Goal: Use online tool/utility: Utilize a website feature to perform a specific function

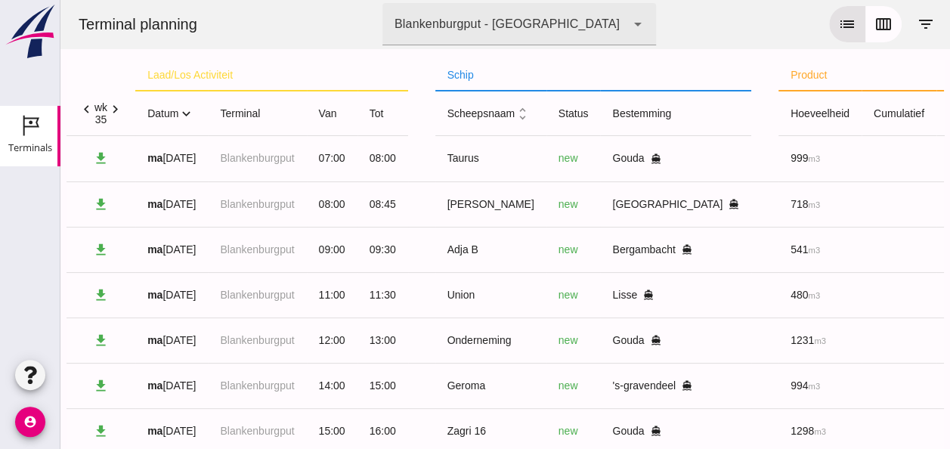
click at [189, 116] on icon "expand_more" at bounding box center [186, 114] width 16 height 16
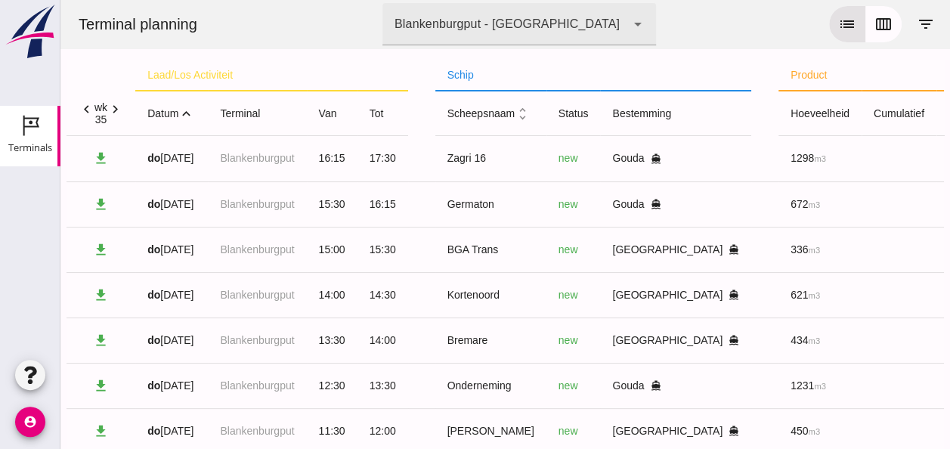
click at [187, 115] on icon "expand_less" at bounding box center [186, 114] width 16 height 16
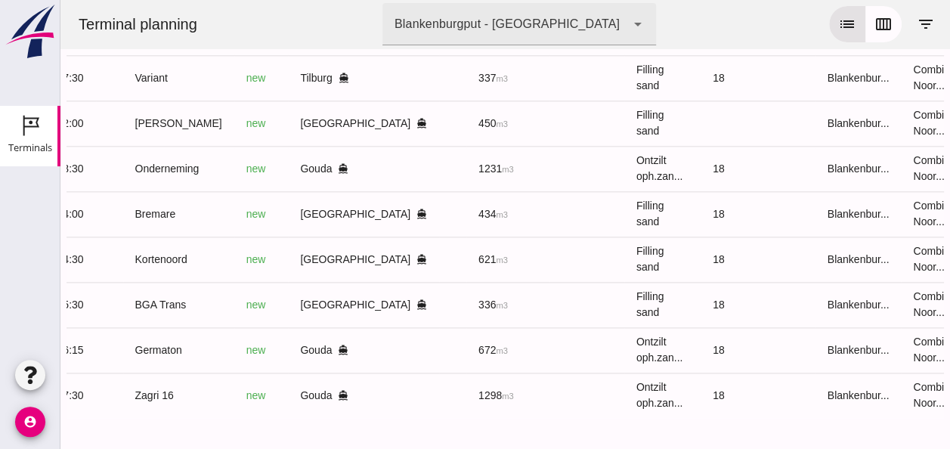
scroll to position [0, 404]
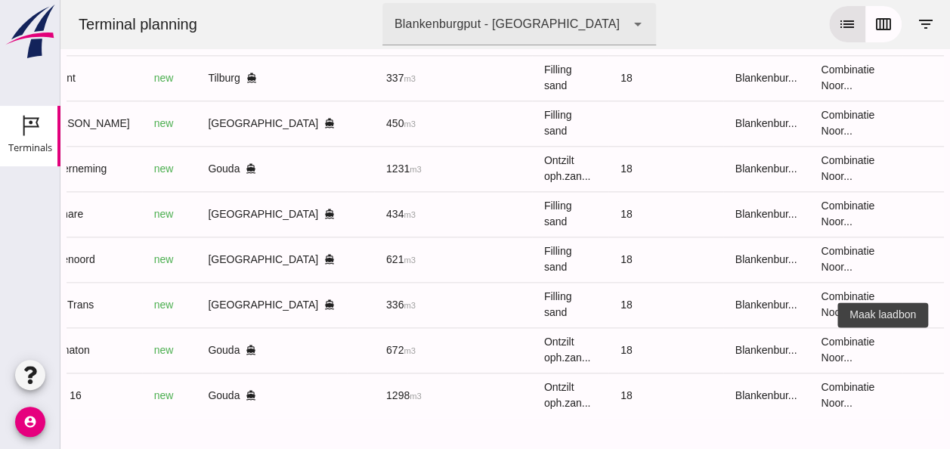
click at [949, 343] on icon "receipt_long" at bounding box center [957, 350] width 14 height 14
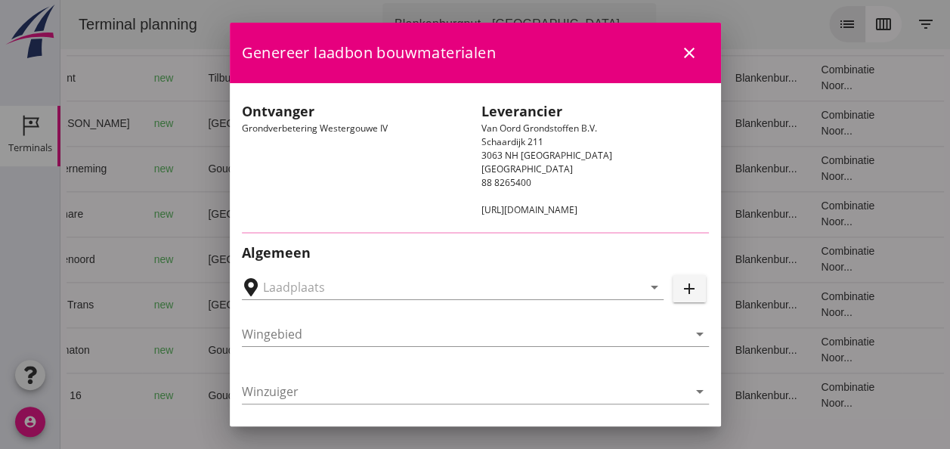
type input "Loswal Fa. J. Bos&Zonen, [GEOGRAPHIC_DATA]"
type input "Germaton"
type input "[PERSON_NAME]"
type input "Ontzilt oph.zand [75] (6120)"
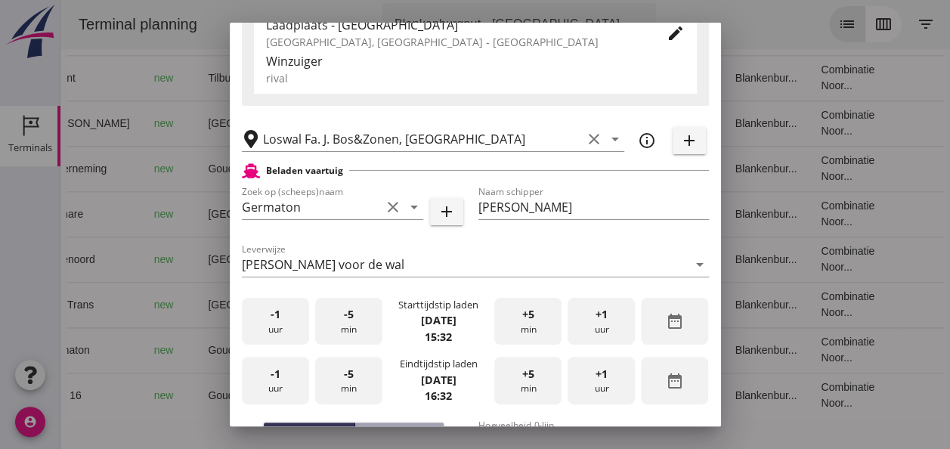
scroll to position [302, 0]
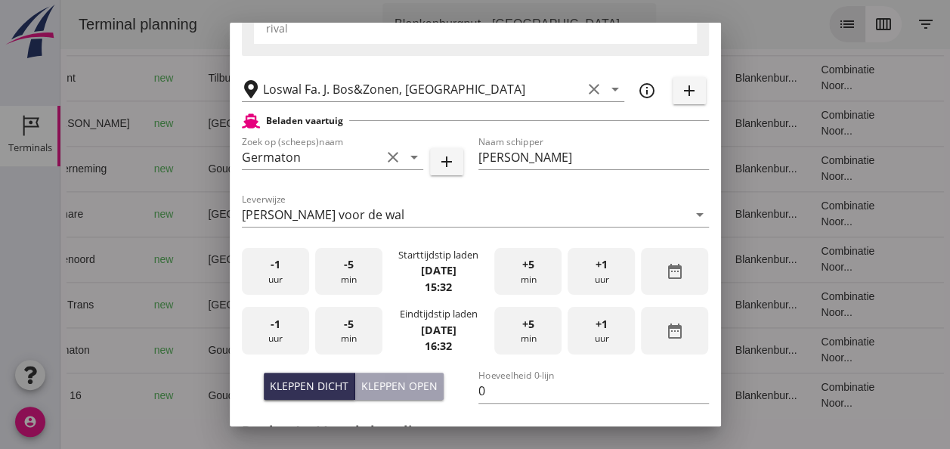
click at [405, 385] on div "Kleppen open" at bounding box center [399, 386] width 76 height 16
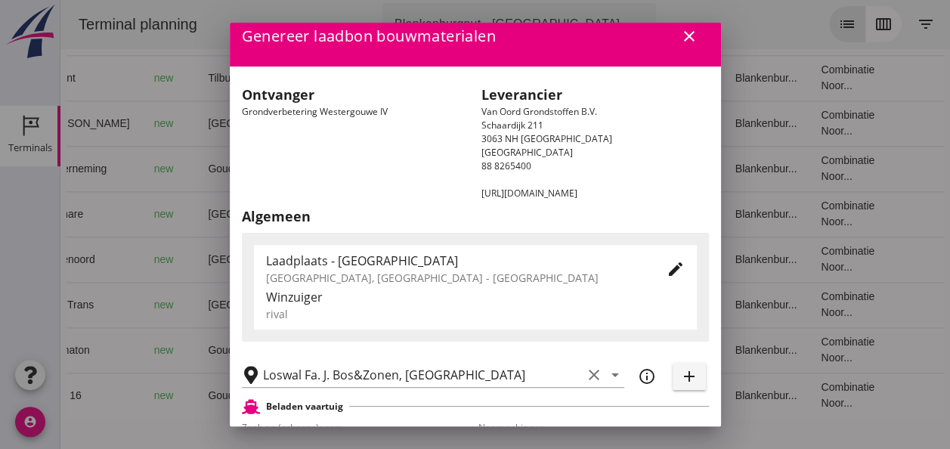
scroll to position [0, 0]
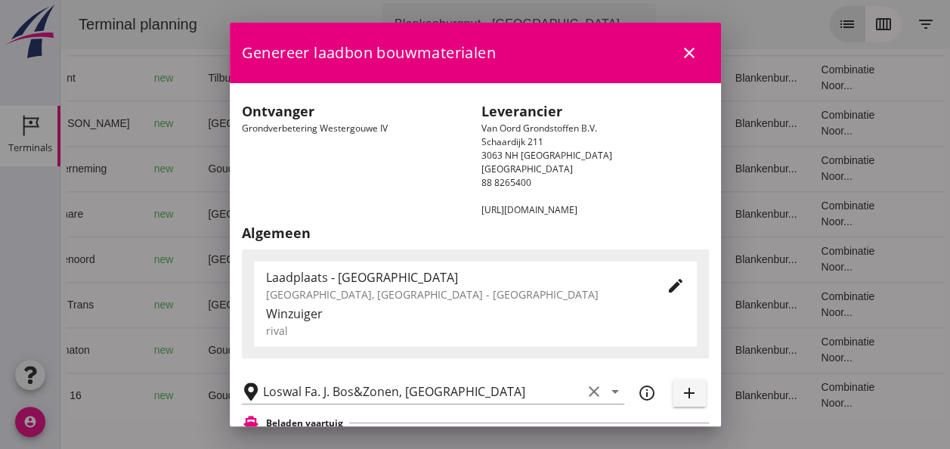
click at [680, 58] on icon "close" at bounding box center [689, 53] width 18 height 18
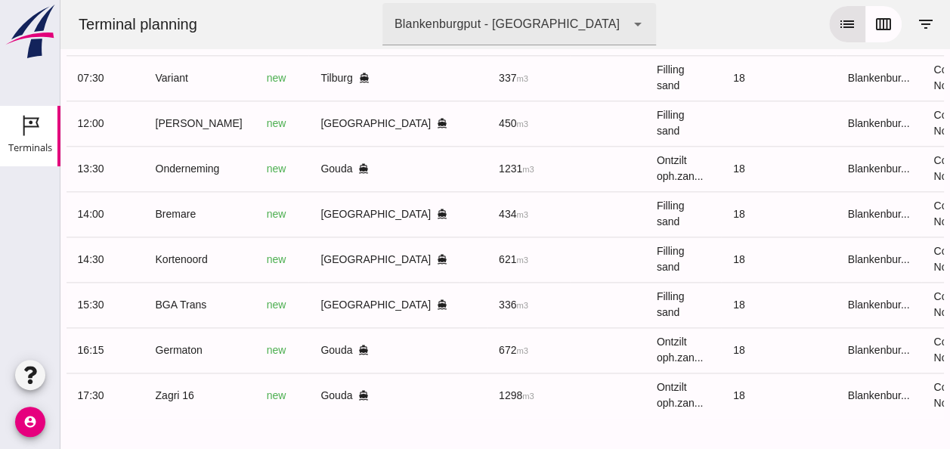
scroll to position [0, 404]
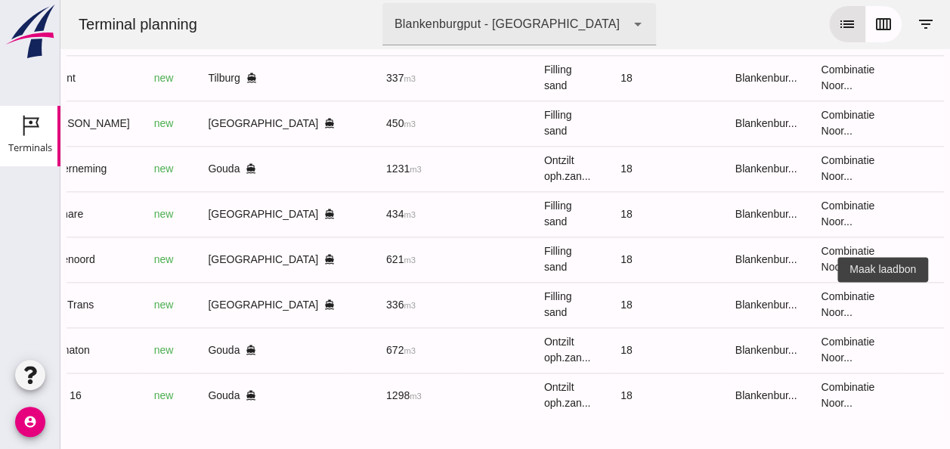
click at [949, 298] on icon "receipt_long" at bounding box center [957, 305] width 14 height 14
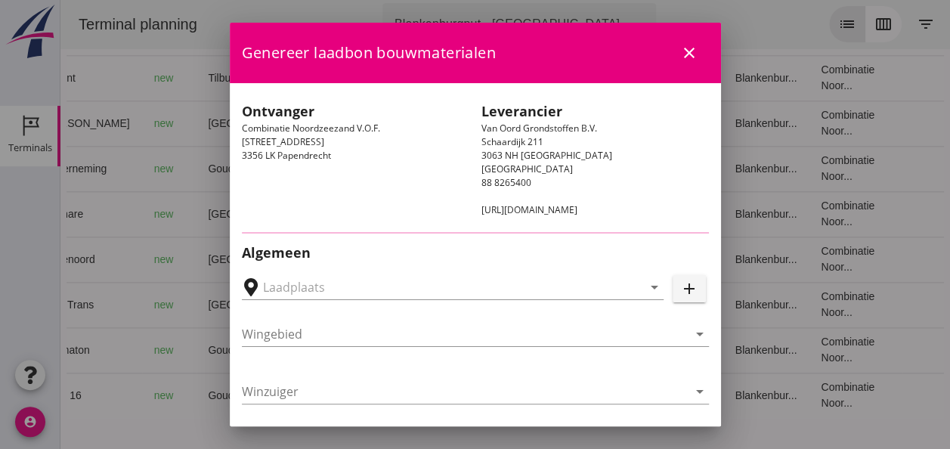
type input "[GEOGRAPHIC_DATA], [GEOGRAPHIC_DATA]"
type input "BGA Trans"
type input "R Temminck"
type input "336"
type input "Ophoogzand (6120)"
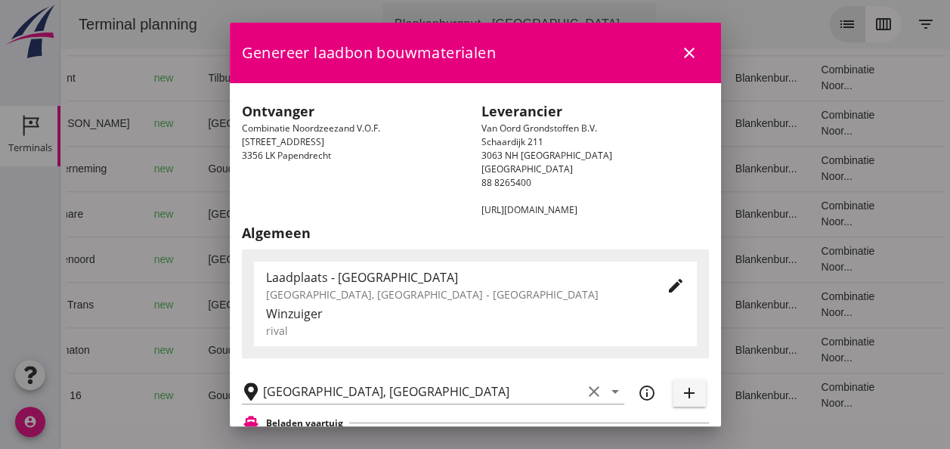
scroll to position [302, 0]
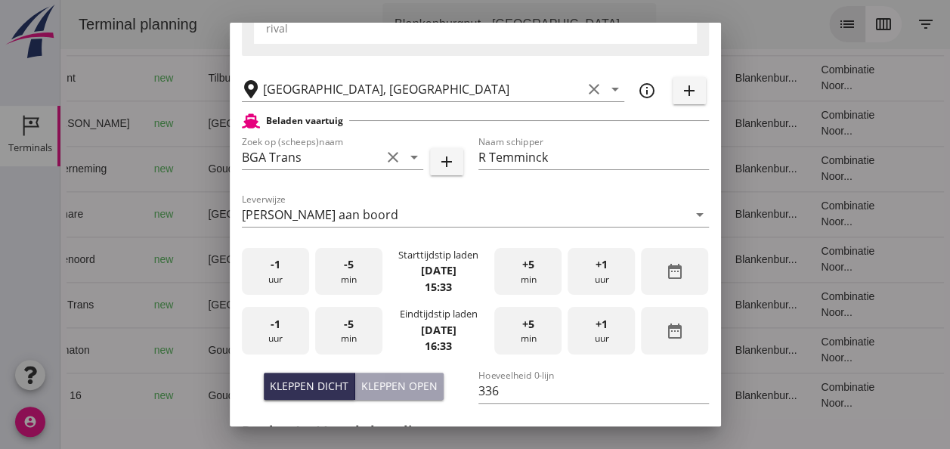
click at [265, 280] on div "-1 uur" at bounding box center [275, 272] width 67 height 48
click at [337, 286] on div "-5 min" at bounding box center [348, 272] width 67 height 48
click at [280, 338] on div "-1 uur" at bounding box center [275, 331] width 67 height 48
click at [351, 330] on div "-5 min" at bounding box center [348, 331] width 67 height 48
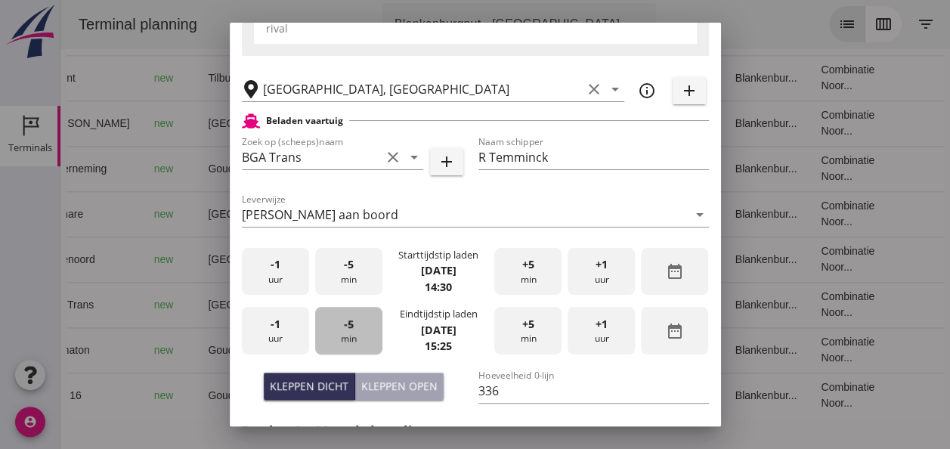
click at [351, 330] on div "-5 min" at bounding box center [348, 331] width 67 height 48
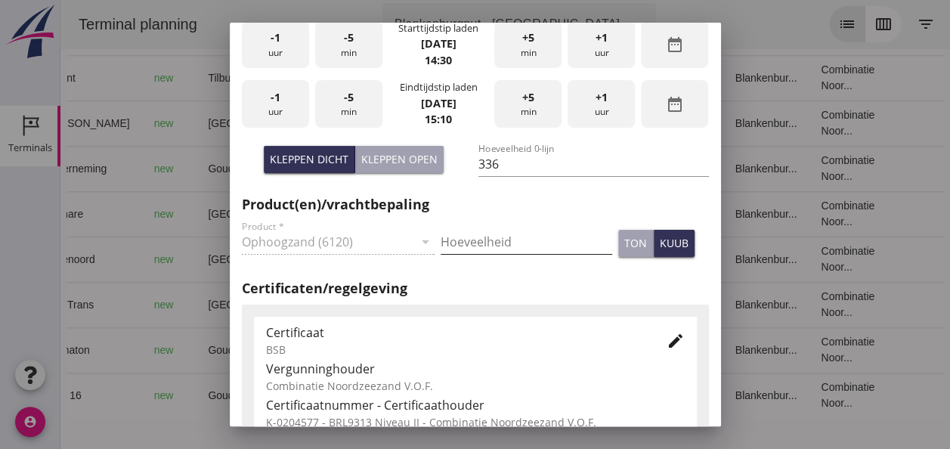
click at [469, 244] on input "Hoeveelheid" at bounding box center [527, 242] width 172 height 24
type input "336"
click at [670, 243] on div "kuub" at bounding box center [674, 243] width 29 height 16
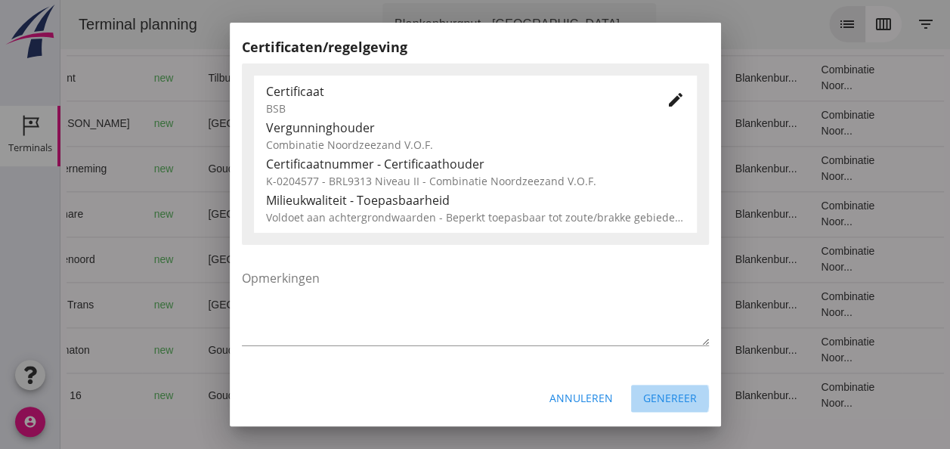
click at [664, 395] on div "Genereer" at bounding box center [670, 398] width 54 height 16
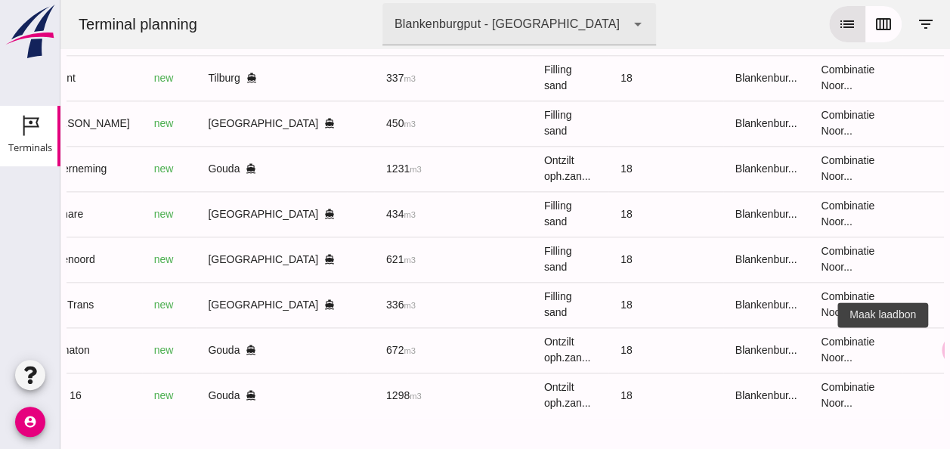
click at [949, 343] on icon "receipt_long" at bounding box center [957, 350] width 14 height 14
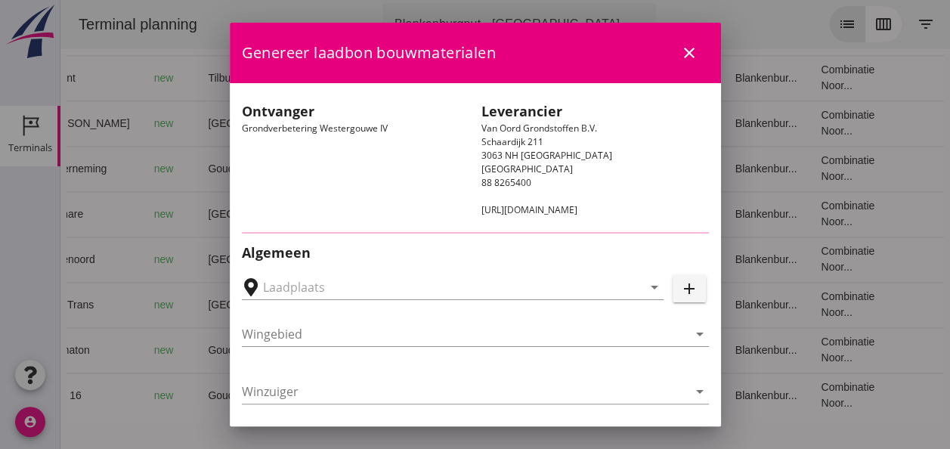
type input "Loswal Fa. J. Bos&Zonen, [GEOGRAPHIC_DATA]"
type input "Germaton"
type input "[PERSON_NAME]"
type input "Ontzilt oph.zand [75] (6120)"
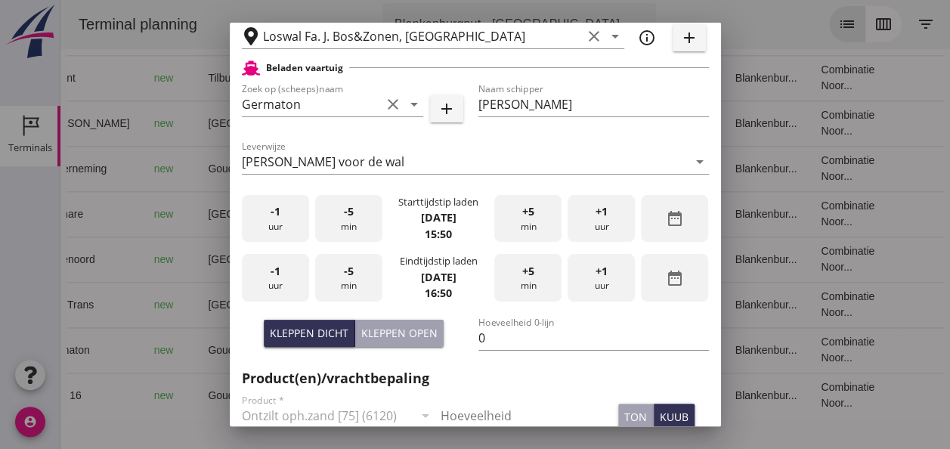
scroll to position [378, 0]
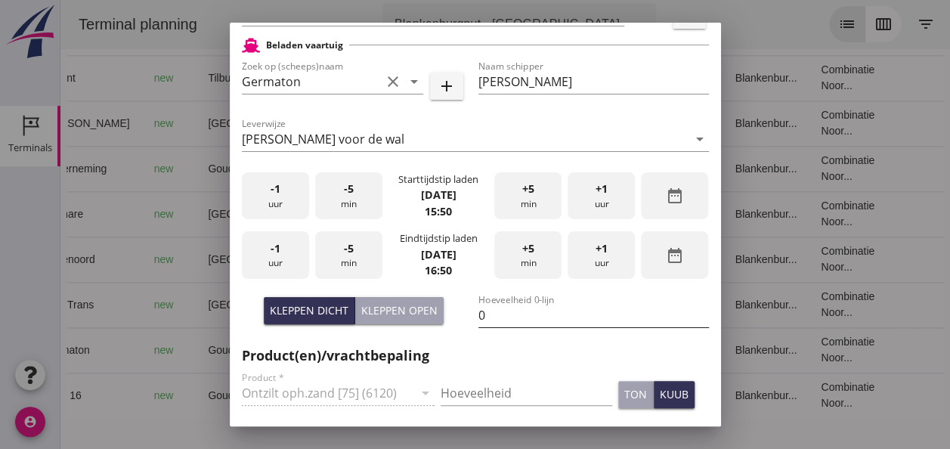
click at [481, 312] on input "0" at bounding box center [593, 315] width 231 height 24
type input "7"
type input "672"
click at [458, 395] on input "Hoeveelheid" at bounding box center [527, 393] width 172 height 24
type input "672"
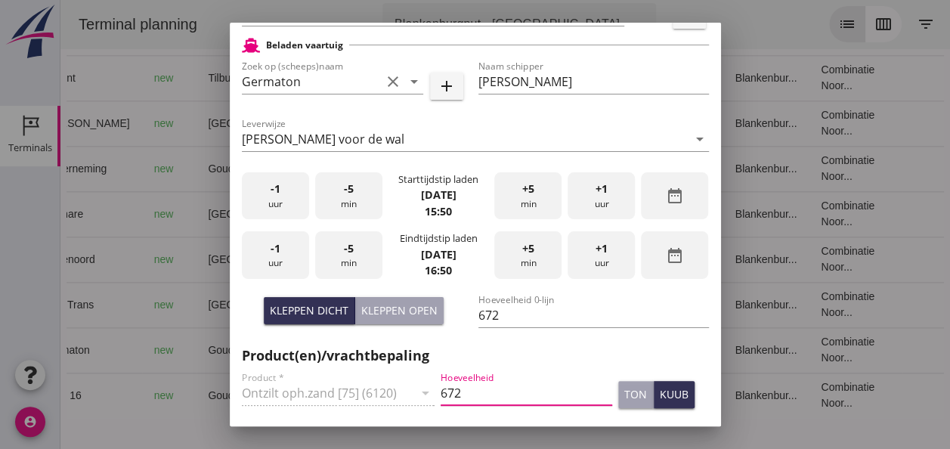
click at [283, 198] on div "-1 uur" at bounding box center [275, 196] width 67 height 48
click at [522, 189] on span "+5" at bounding box center [528, 189] width 12 height 17
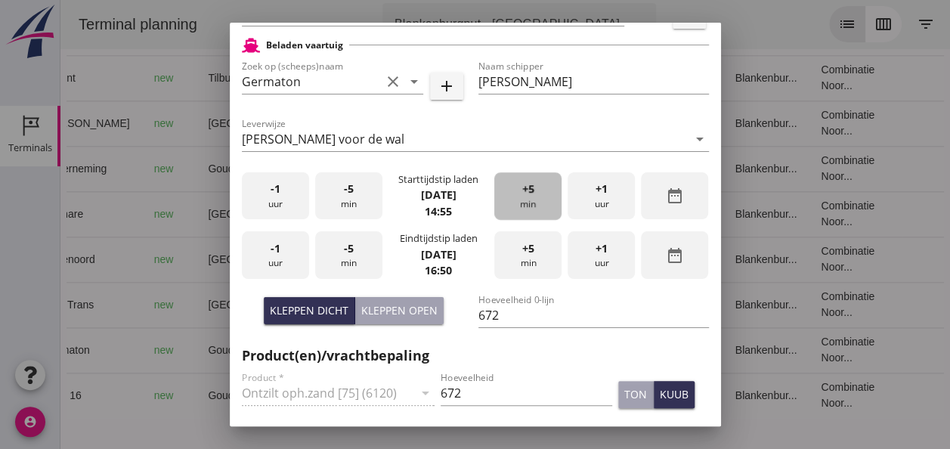
click at [524, 189] on span "+5" at bounding box center [528, 189] width 12 height 17
click at [280, 255] on div "-1 uur" at bounding box center [275, 255] width 67 height 48
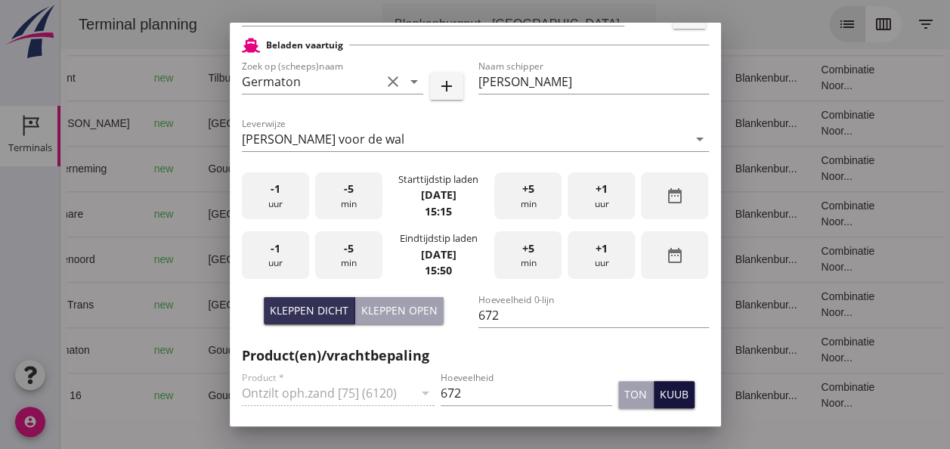
click at [666, 396] on div "kuub" at bounding box center [674, 394] width 29 height 16
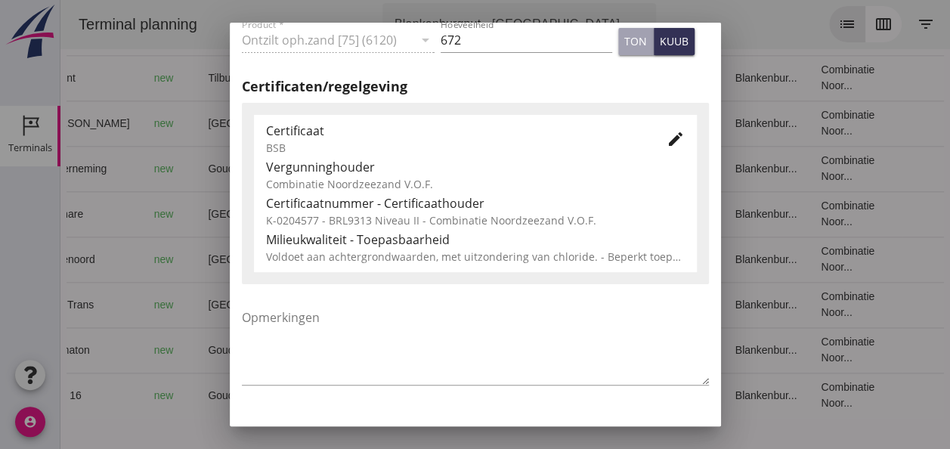
scroll to position [770, 0]
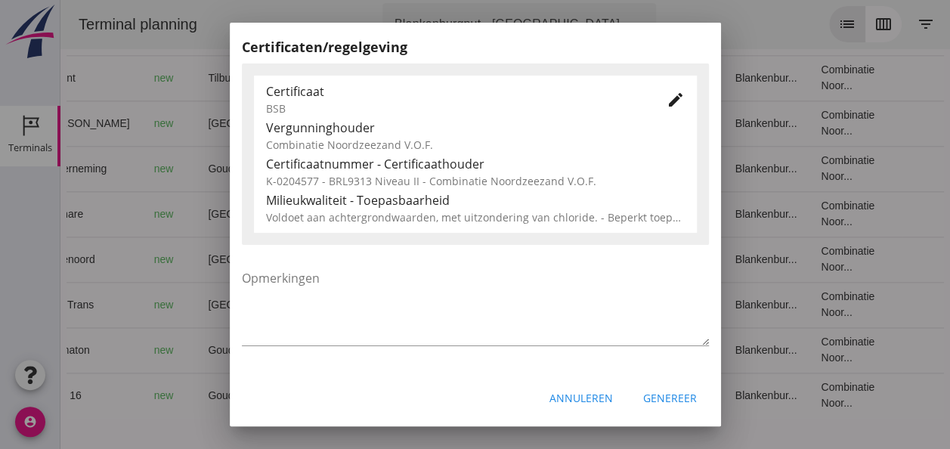
click at [650, 395] on div "Genereer" at bounding box center [670, 398] width 54 height 16
